Goal: Task Accomplishment & Management: Use online tool/utility

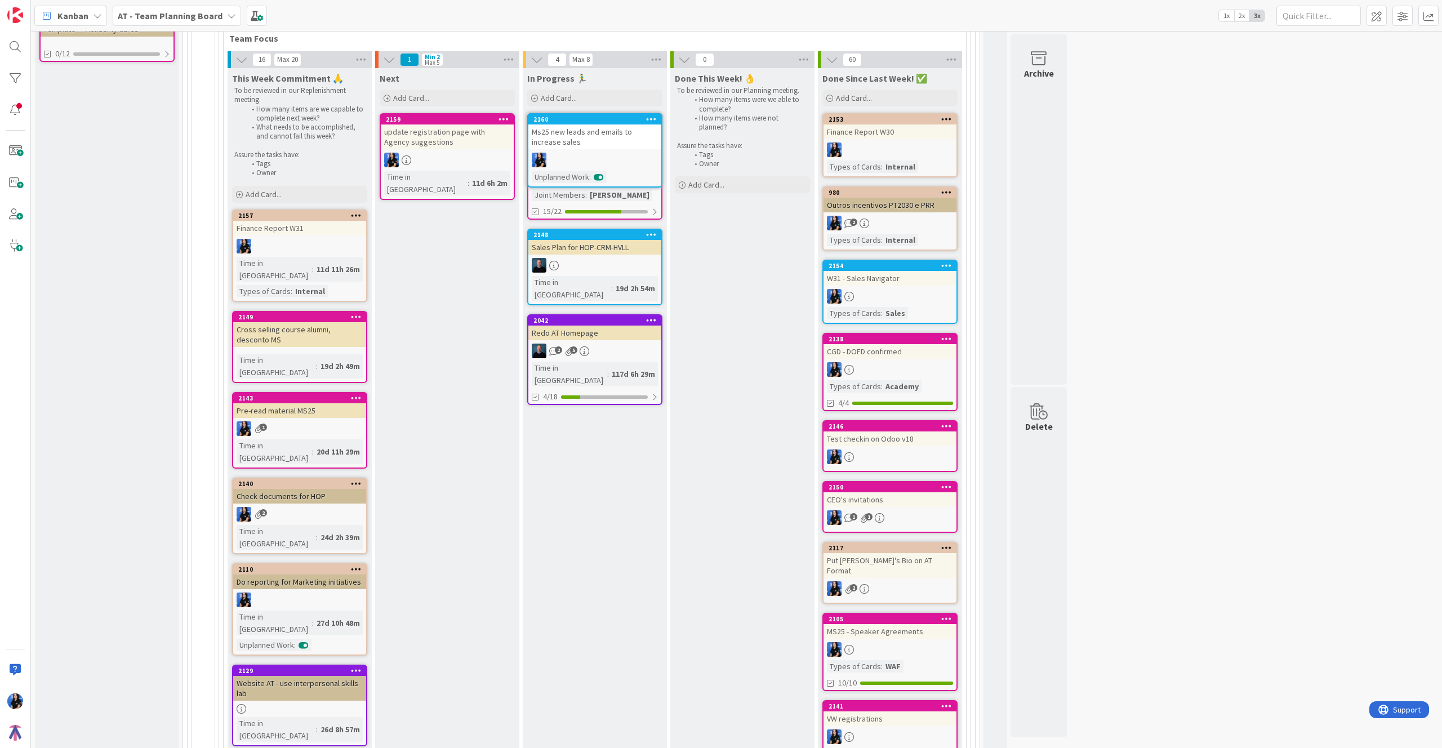
scroll to position [406, 0]
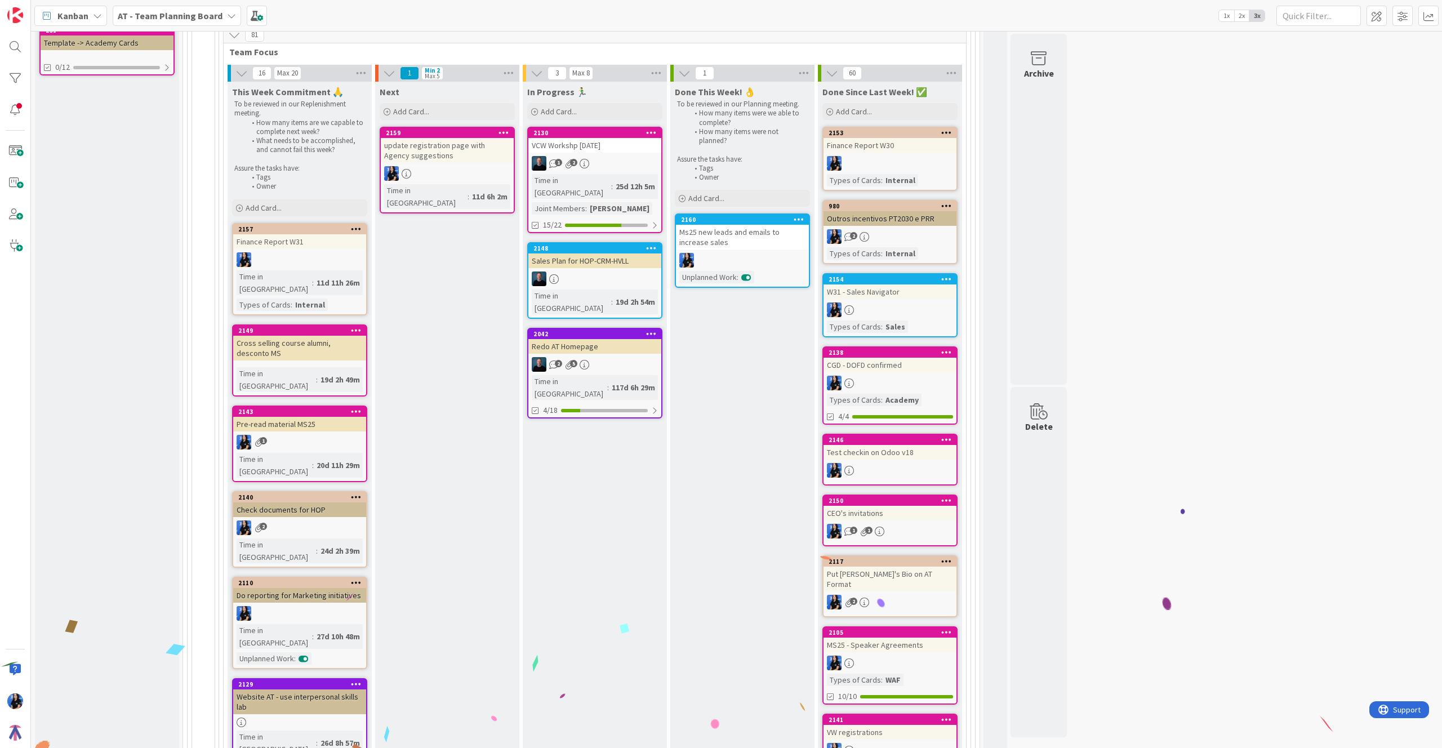
click at [323, 238] on div "Finance Report W31" at bounding box center [299, 241] width 133 height 15
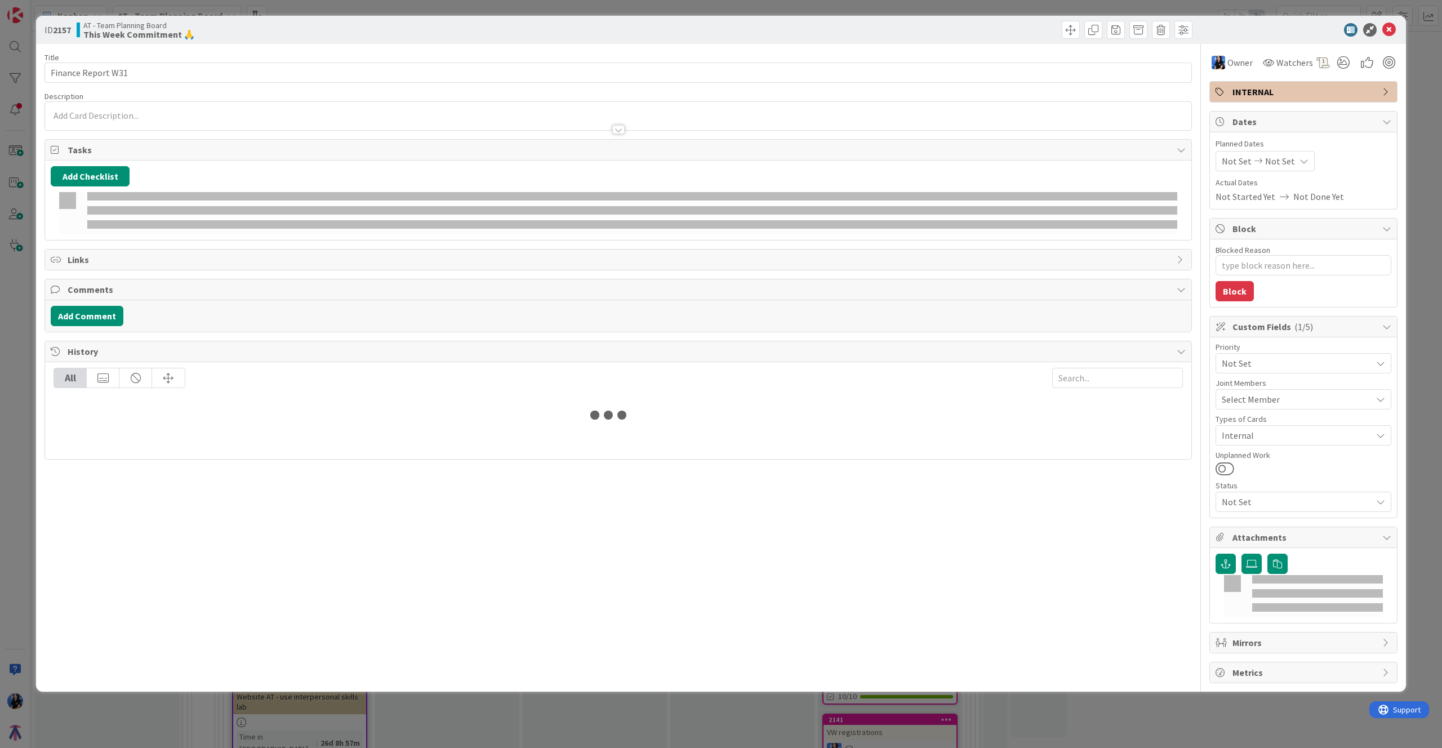
type textarea "x"
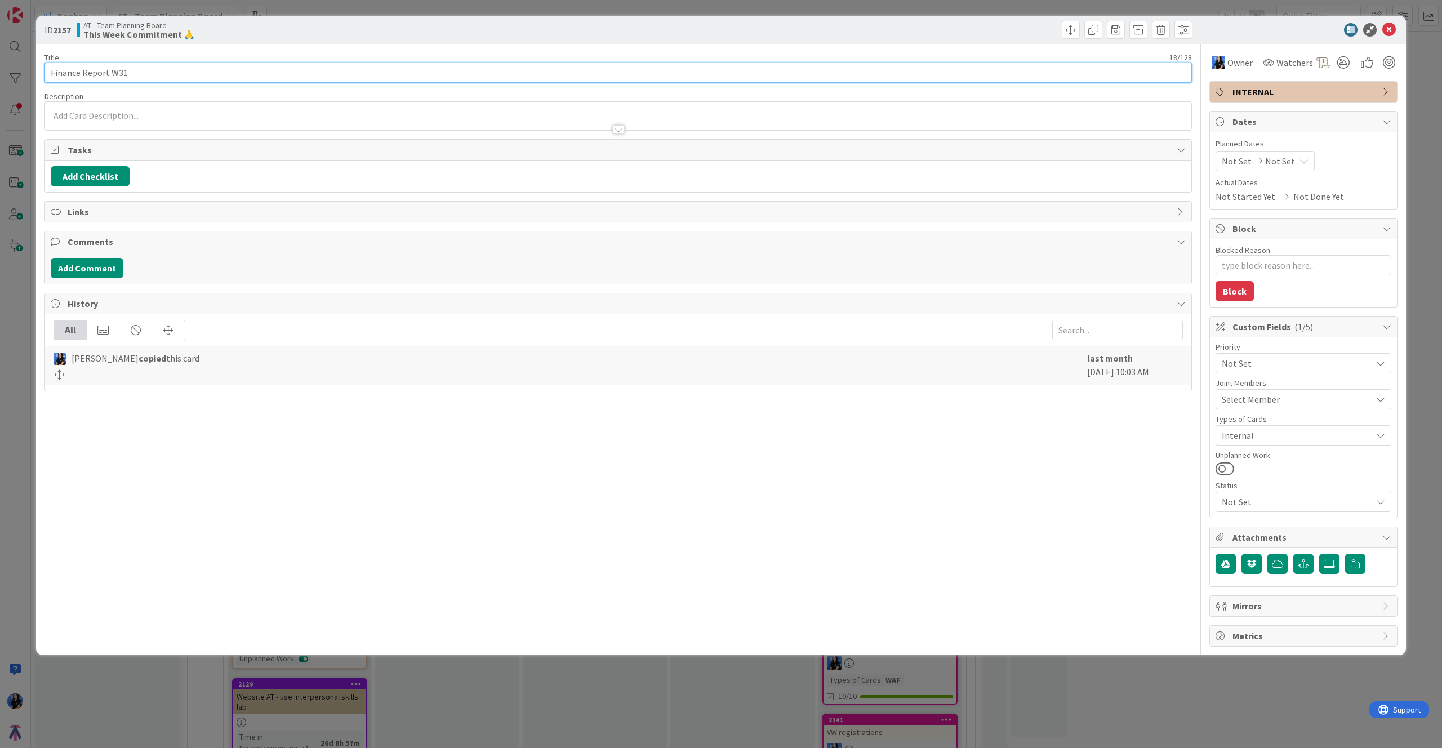
click at [179, 75] on input "Finance Report W31" at bounding box center [617, 73] width 1147 height 20
type input "Finance Report W32"
type textarea "x"
type input "Finance Report W32"
click at [1382, 28] on icon at bounding box center [1389, 30] width 14 height 14
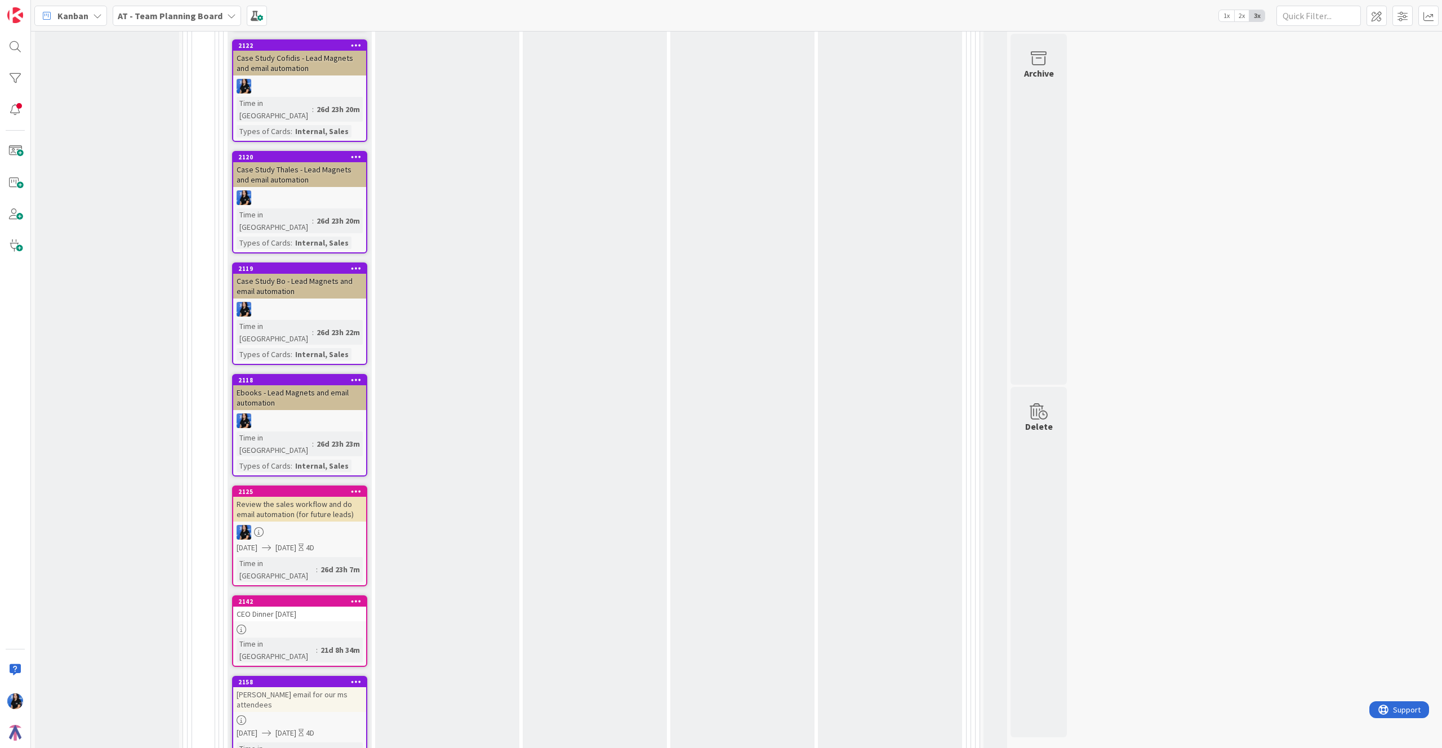
scroll to position [1360, 0]
click at [322, 605] on div "CEO Dinner [DATE]" at bounding box center [299, 612] width 133 height 15
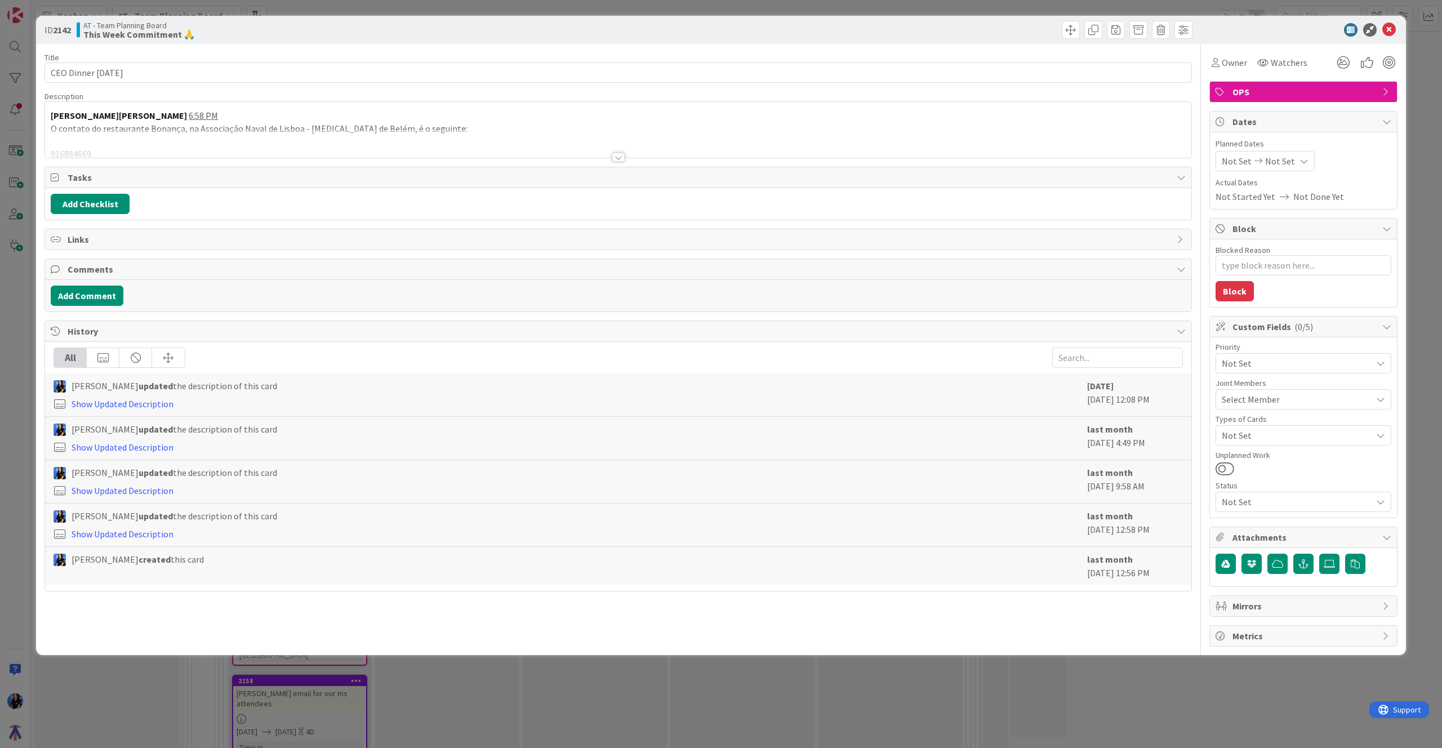
type textarea "x"
click at [619, 160] on div at bounding box center [618, 157] width 12 height 9
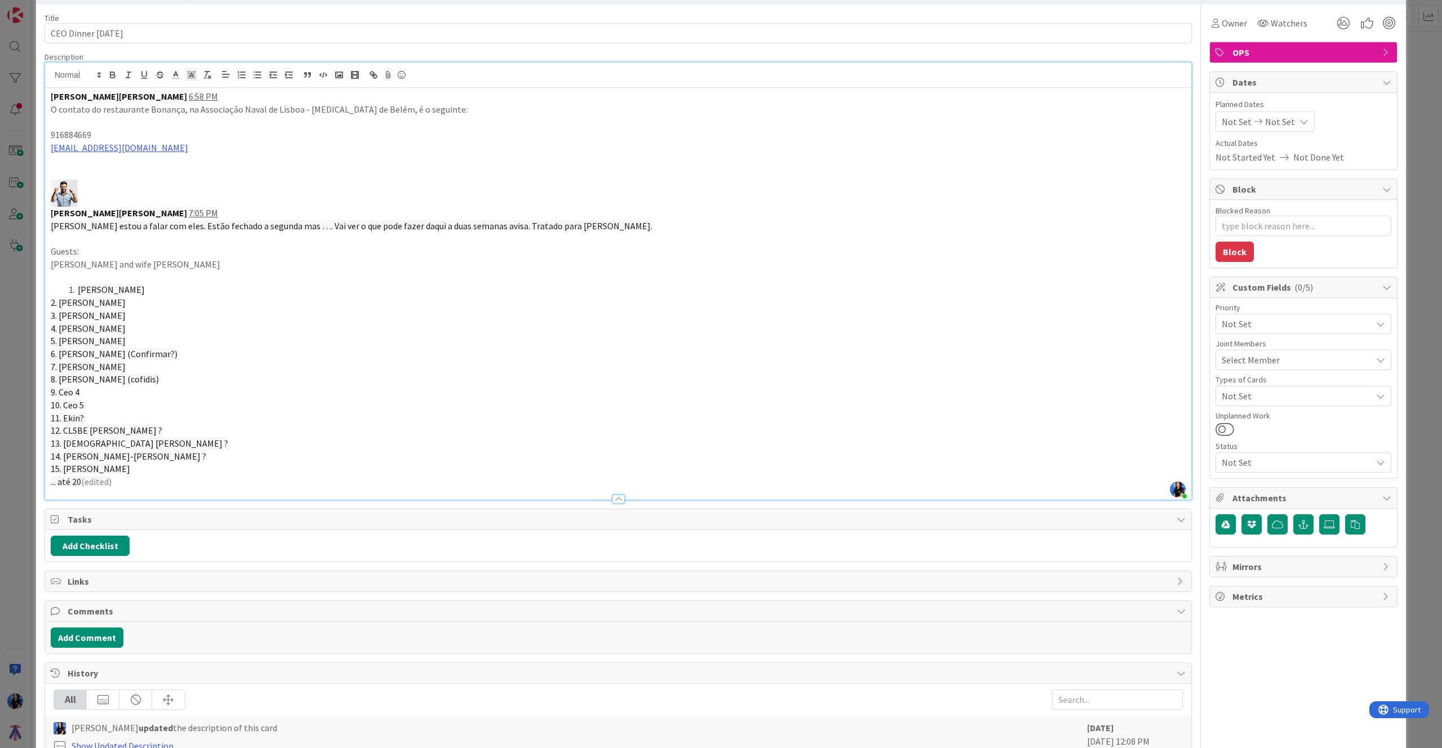
scroll to position [90, 0]
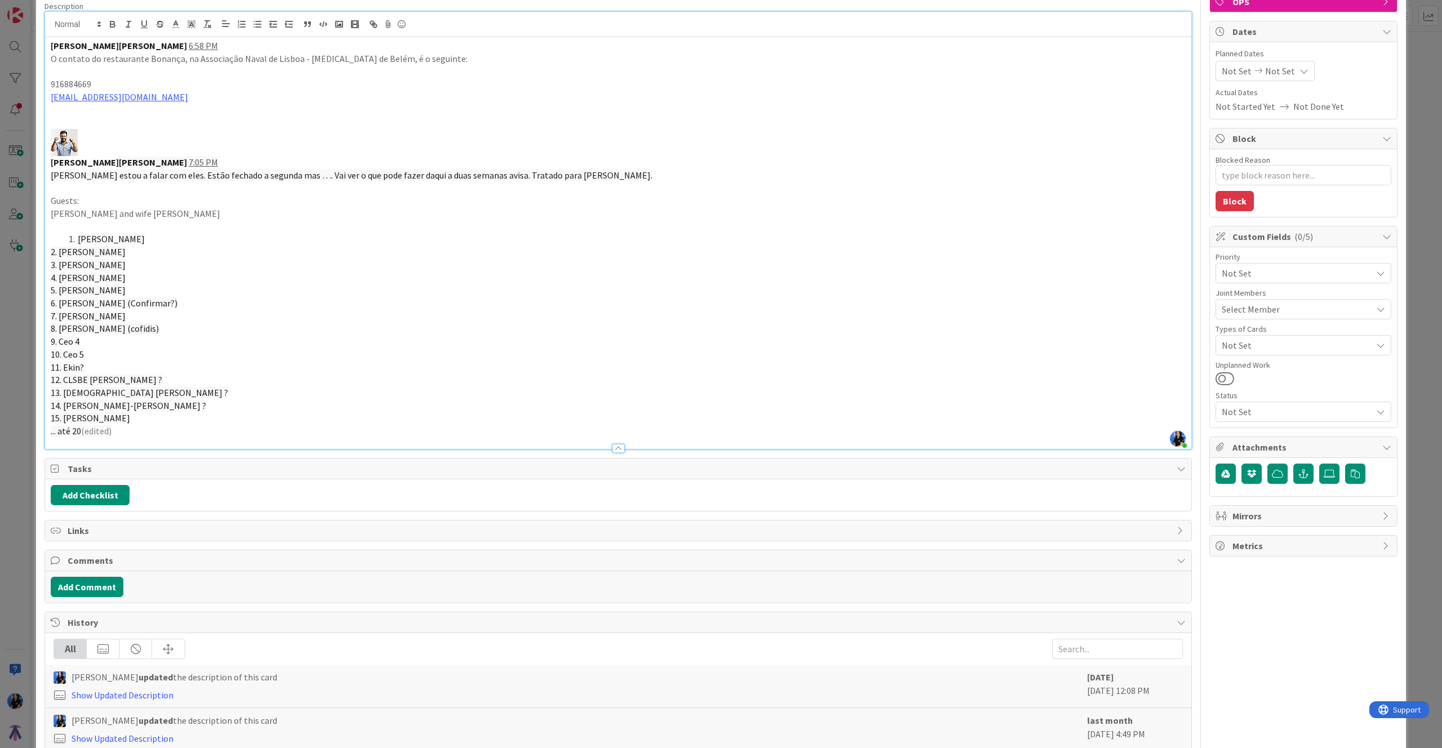
click at [77, 331] on span "8. [PERSON_NAME] (cofidis)" at bounding box center [105, 328] width 108 height 11
click at [68, 328] on span "8. [PERSON_NAME] (cofidis)" at bounding box center [105, 328] width 108 height 11
drag, startPoint x: 160, startPoint y: 331, endPoint x: 61, endPoint y: 327, distance: 98.7
click at [61, 327] on p "8. [PERSON_NAME] (cofidis)" at bounding box center [618, 328] width 1135 height 13
type textarea "x"
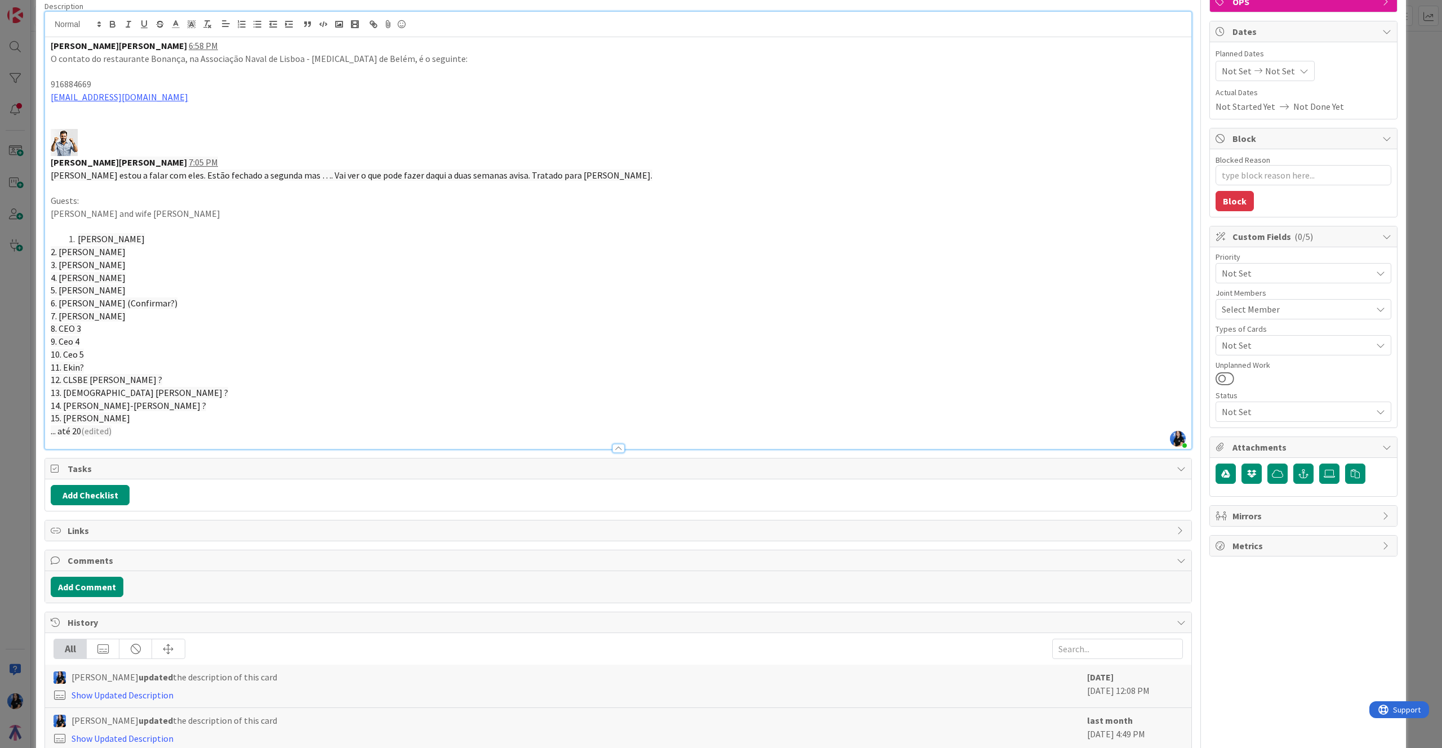
click at [121, 319] on p "7. [PERSON_NAME]" at bounding box center [618, 316] width 1135 height 13
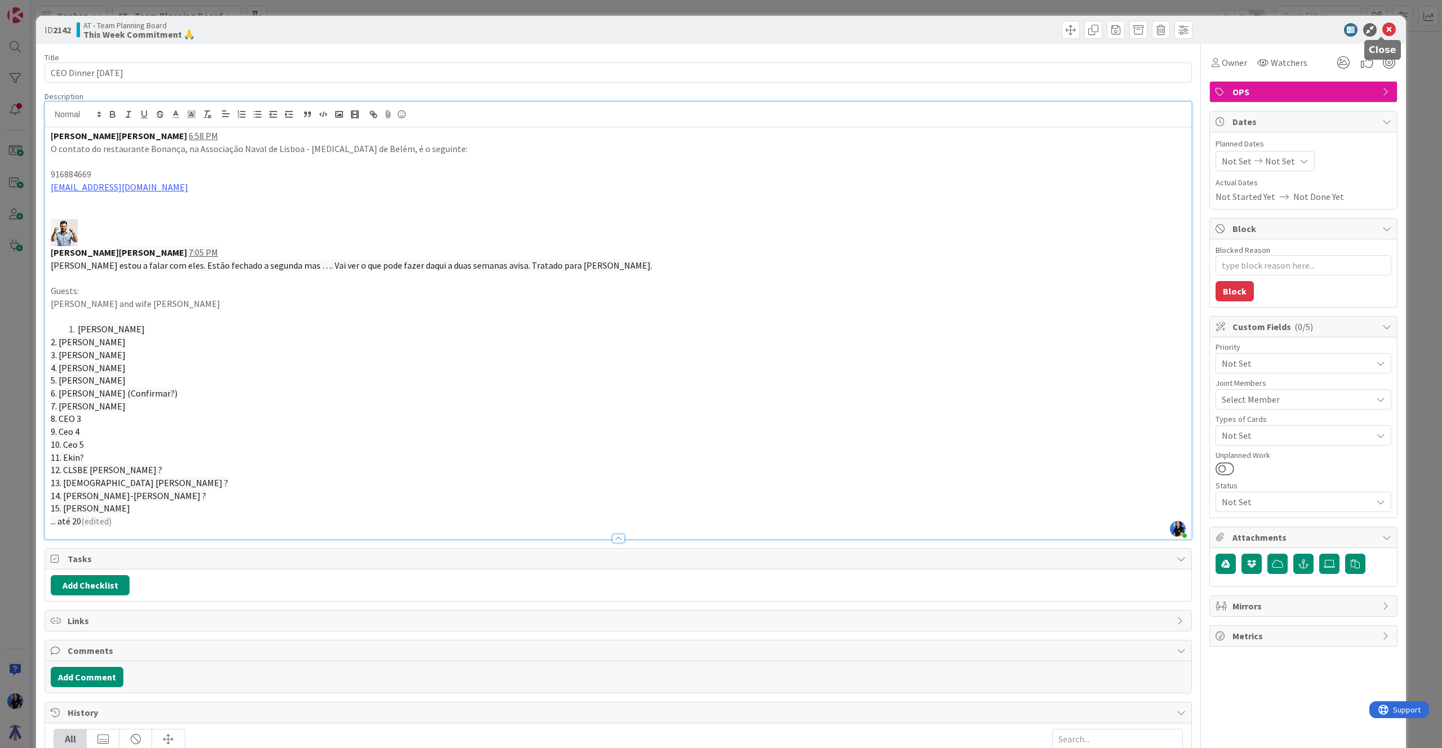
click at [1384, 32] on icon at bounding box center [1389, 30] width 14 height 14
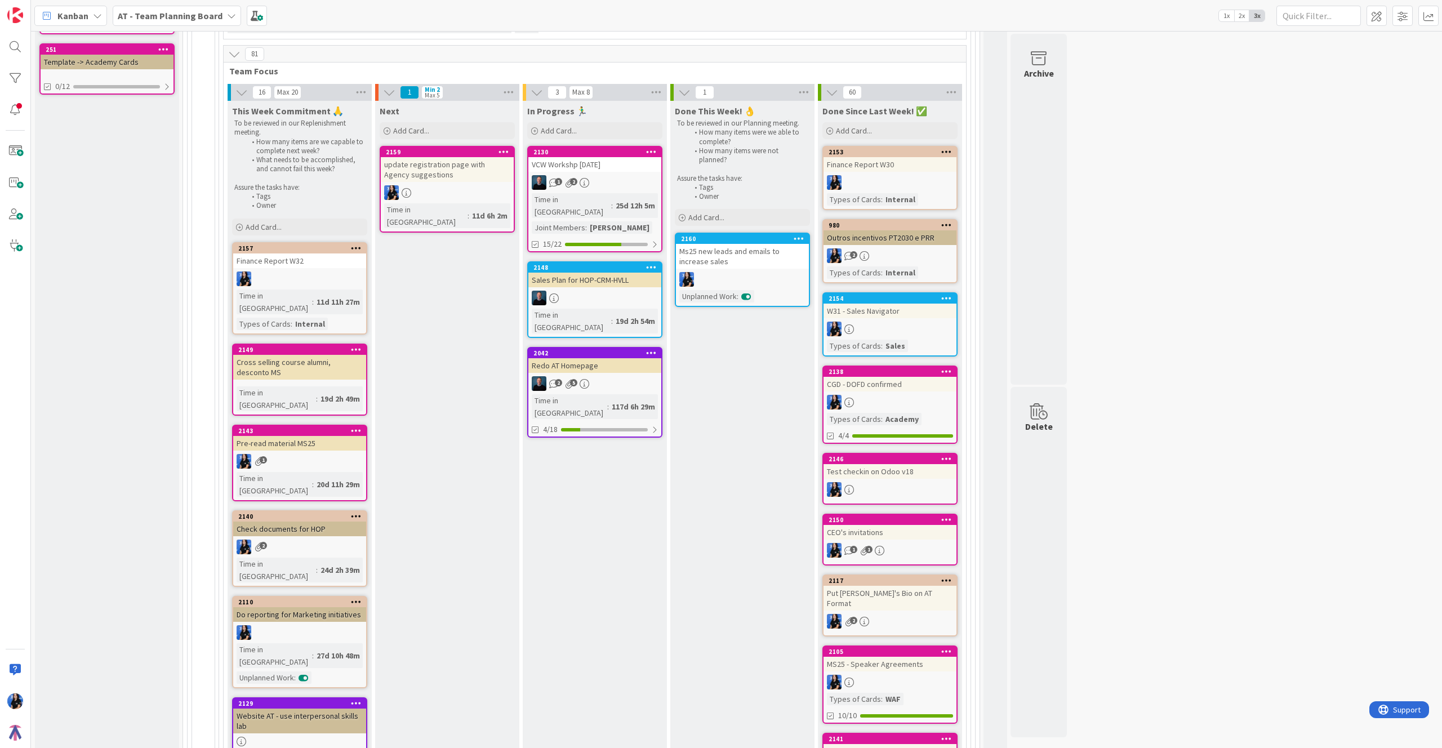
scroll to position [397, 0]
